Goal: Information Seeking & Learning: Learn about a topic

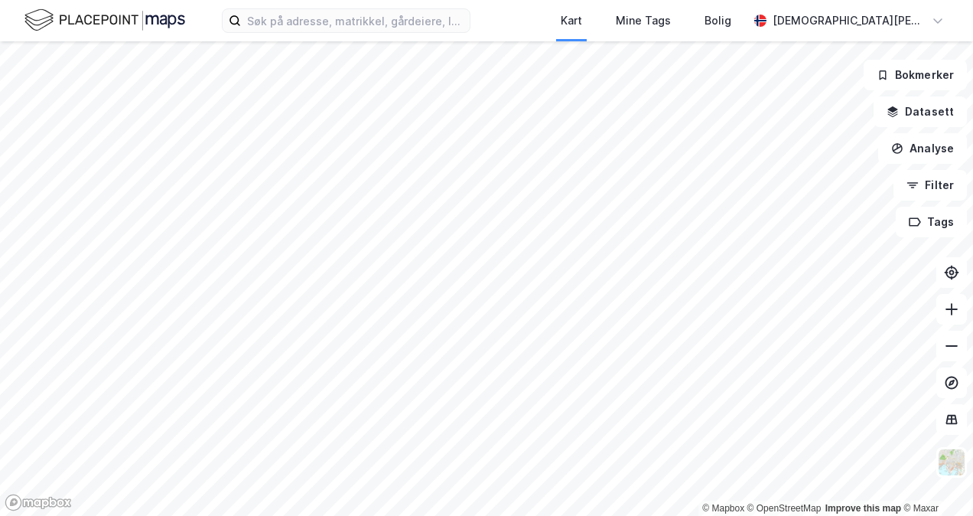
click at [408, 32] on label at bounding box center [346, 20] width 249 height 24
click at [408, 32] on input at bounding box center [355, 20] width 229 height 23
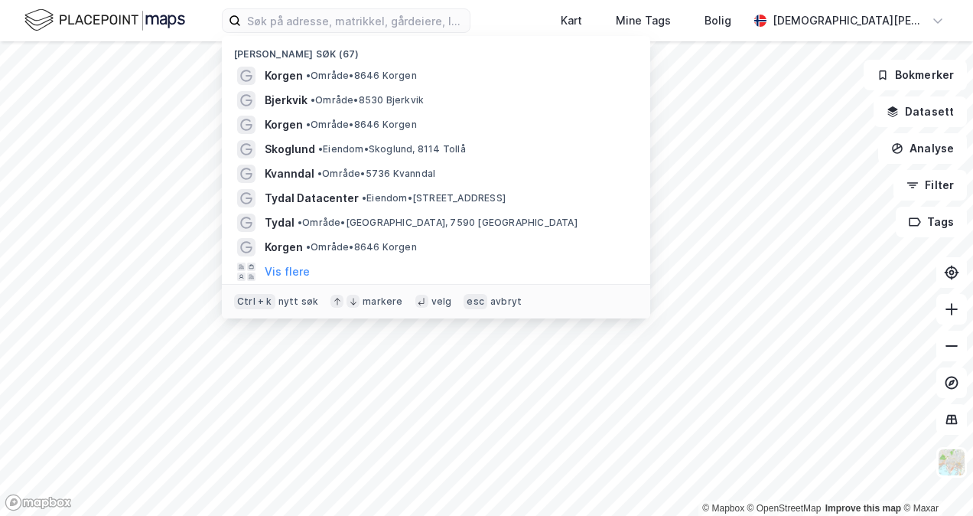
click at [402, 77] on span "• Område • 8646 Korgen" at bounding box center [361, 76] width 111 height 12
